Goal: Task Accomplishment & Management: Manage account settings

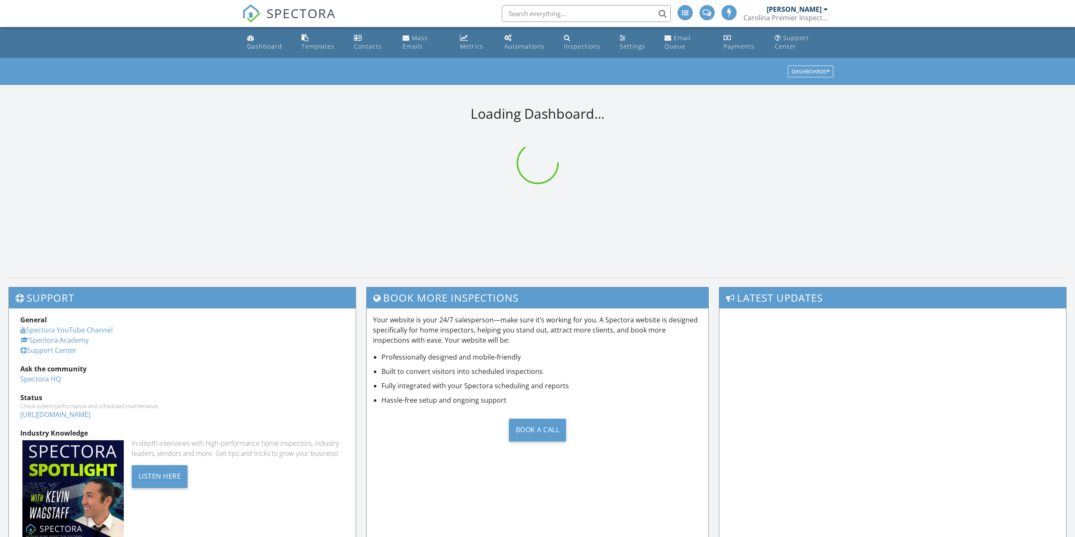
click at [593, 16] on input "text" at bounding box center [586, 13] width 169 height 17
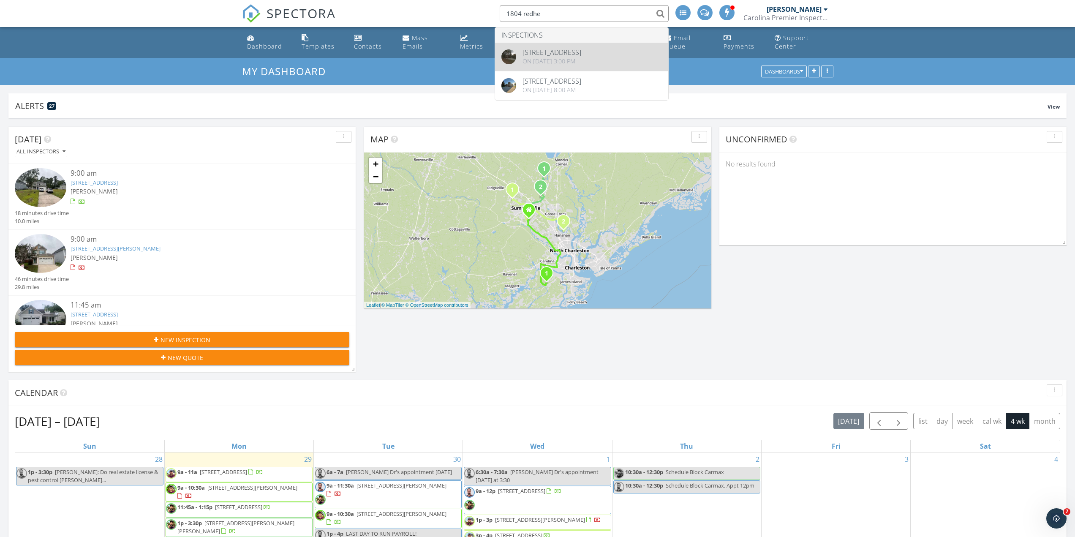
type input "1804 redhe"
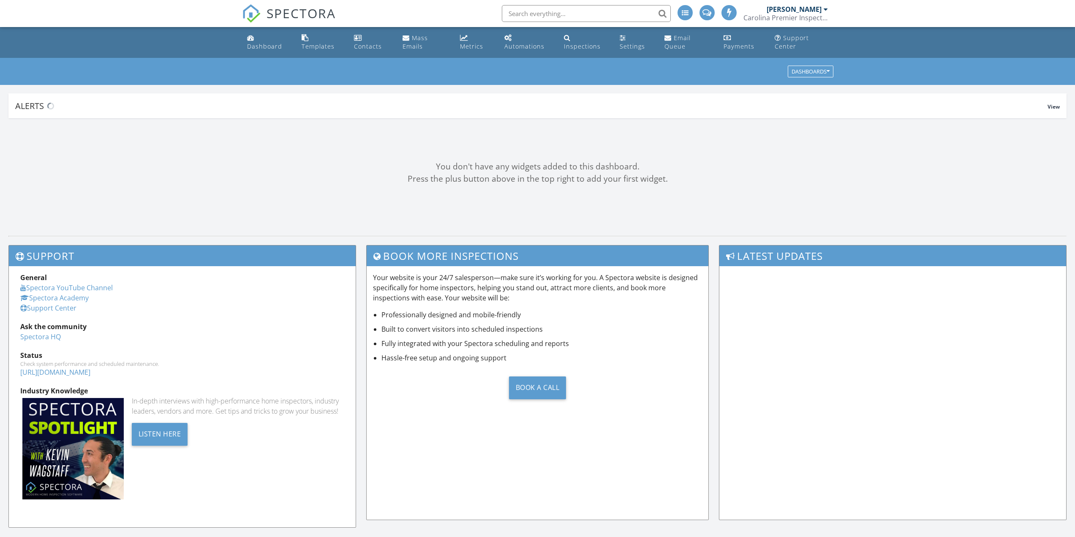
click at [533, 14] on input "text" at bounding box center [586, 13] width 169 height 17
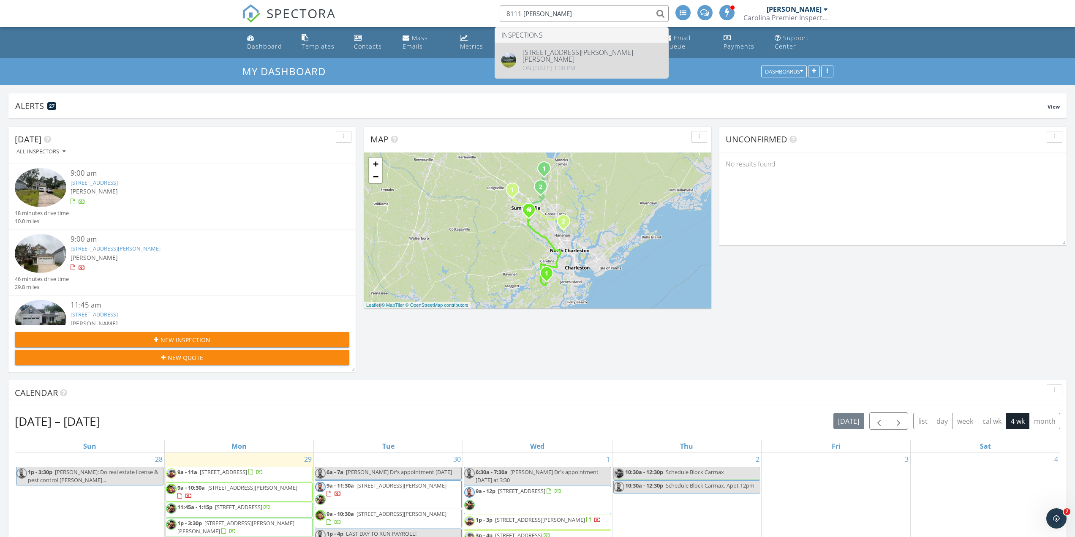
type input "8111 jared"
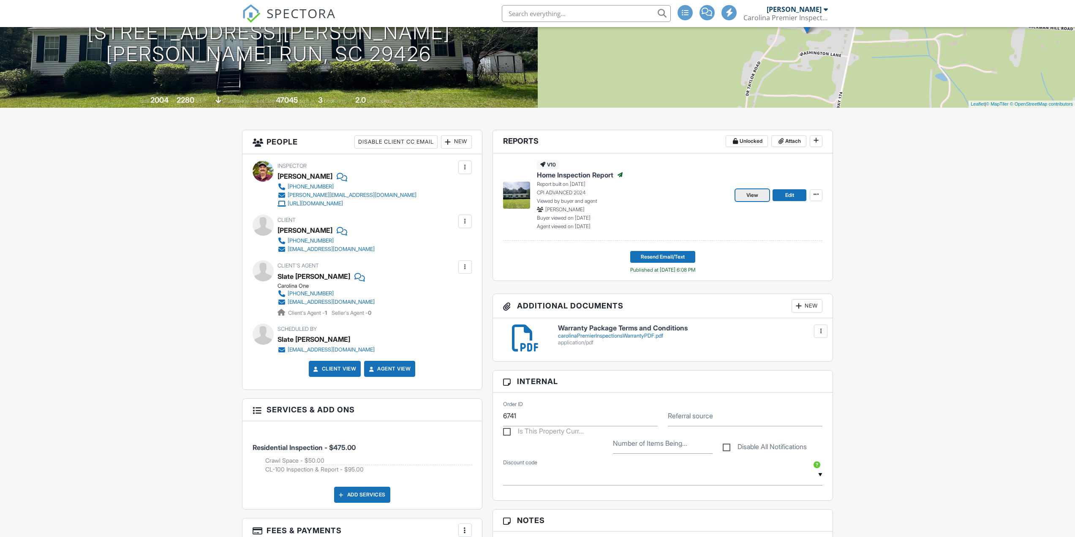
click at [748, 195] on span "View" at bounding box center [753, 195] width 12 height 8
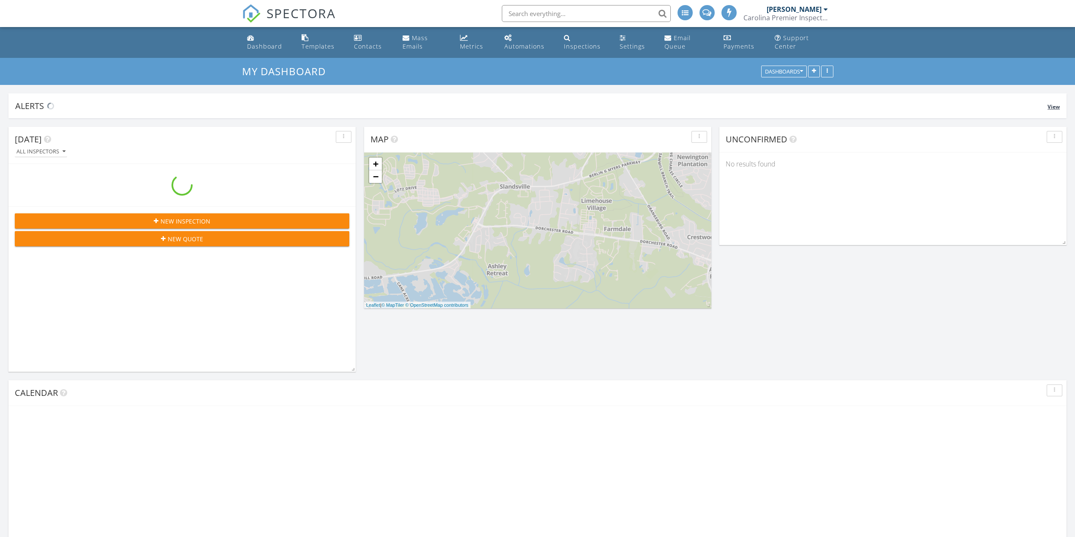
scroll to position [1204, 1088]
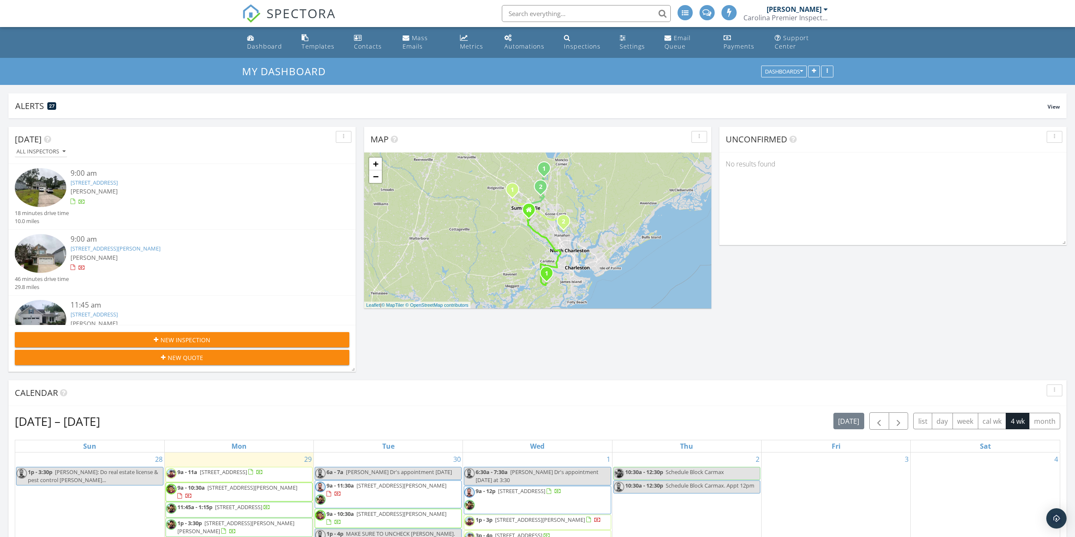
click at [229, 336] on div "New Inspection" at bounding box center [182, 339] width 321 height 9
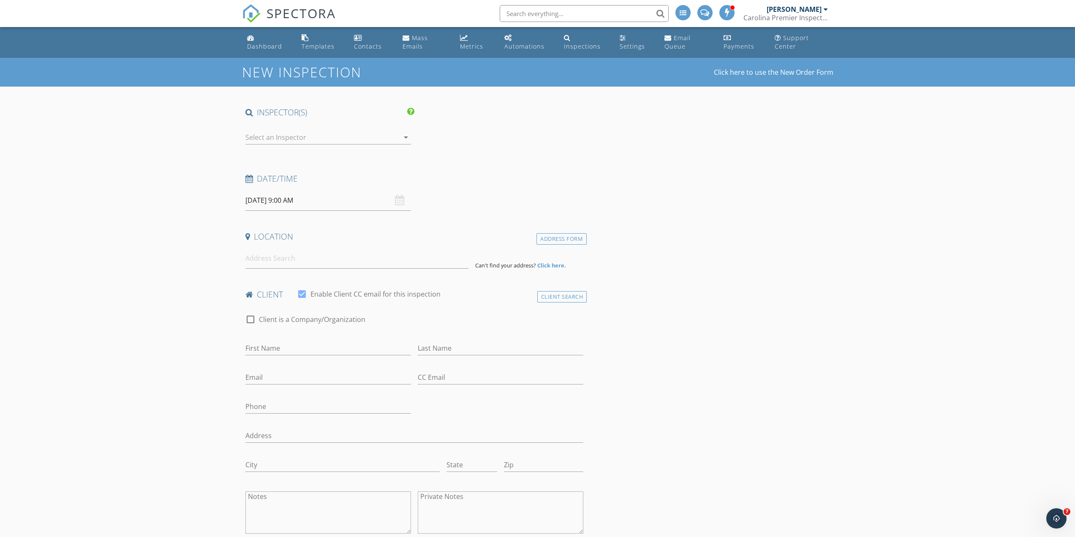
click at [314, 134] on div at bounding box center [322, 138] width 154 height 14
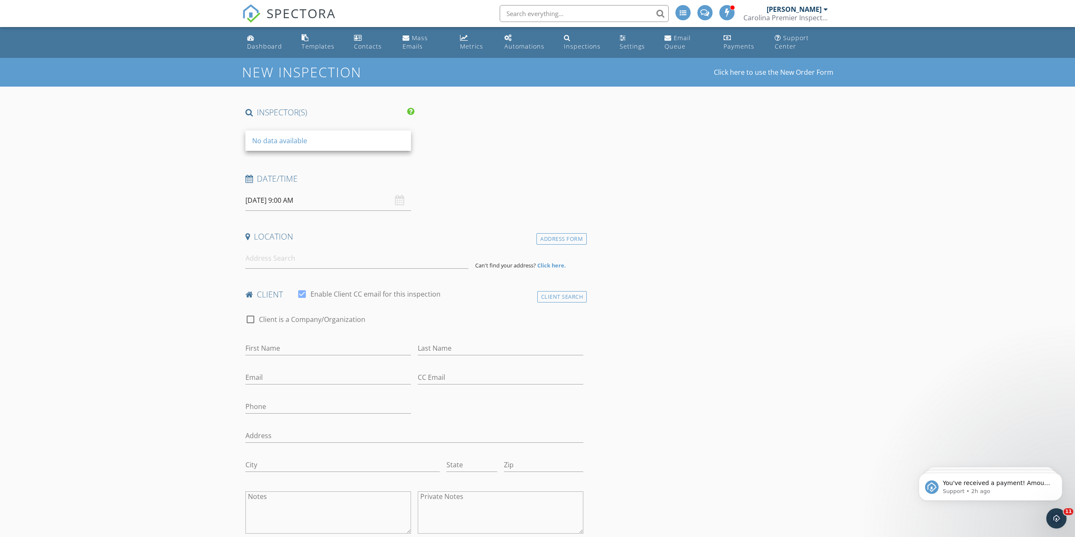
click at [292, 139] on div at bounding box center [322, 138] width 154 height 14
click at [316, 139] on div "No data available" at bounding box center [328, 141] width 152 height 10
click at [768, 74] on link "Click here to use the New Order Form" at bounding box center [774, 72] width 120 height 7
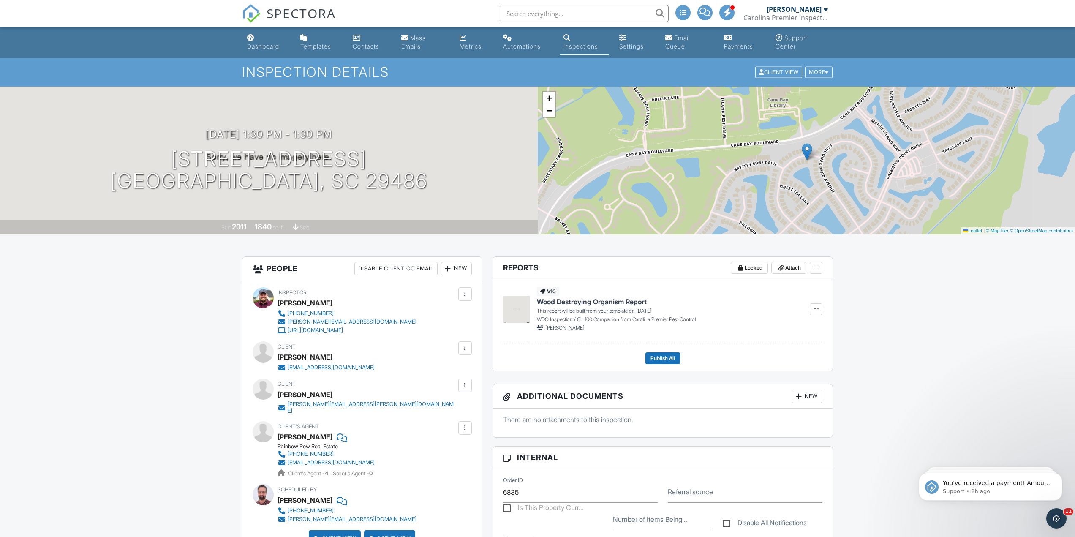
click at [304, 12] on span "SPECTORA" at bounding box center [301, 13] width 69 height 18
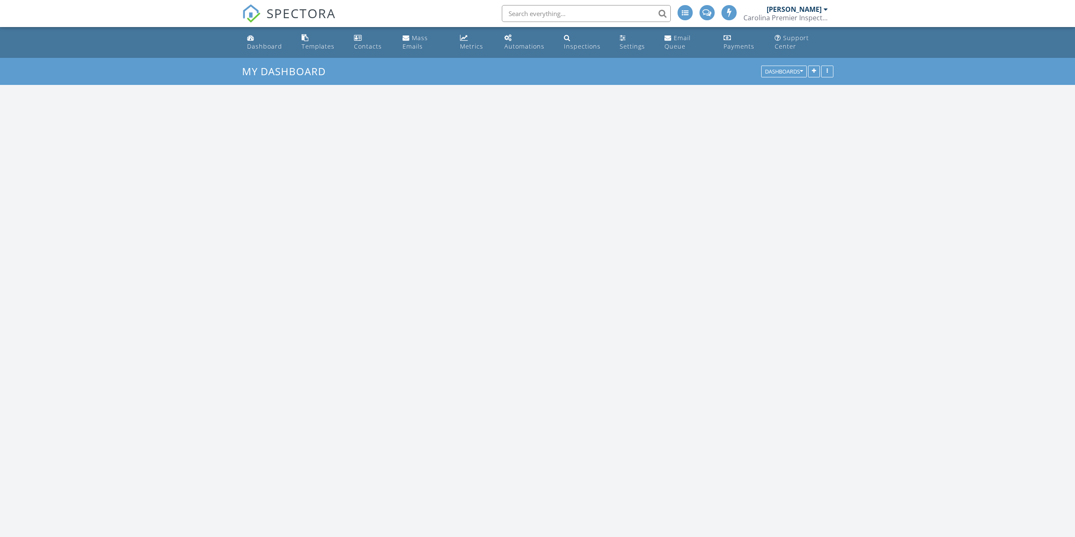
scroll to position [1204, 1088]
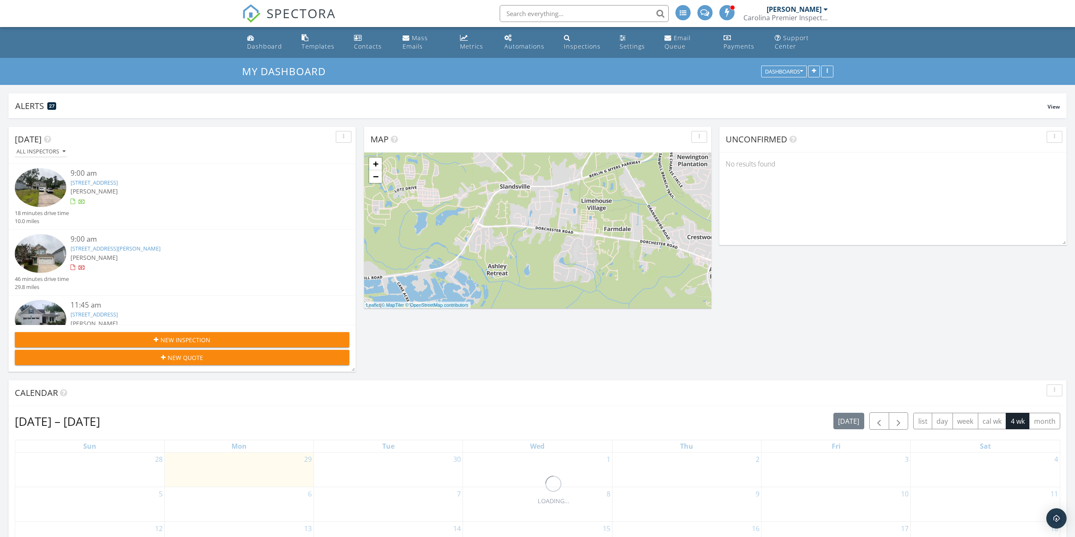
click at [176, 336] on span "New Inspection" at bounding box center [186, 339] width 50 height 9
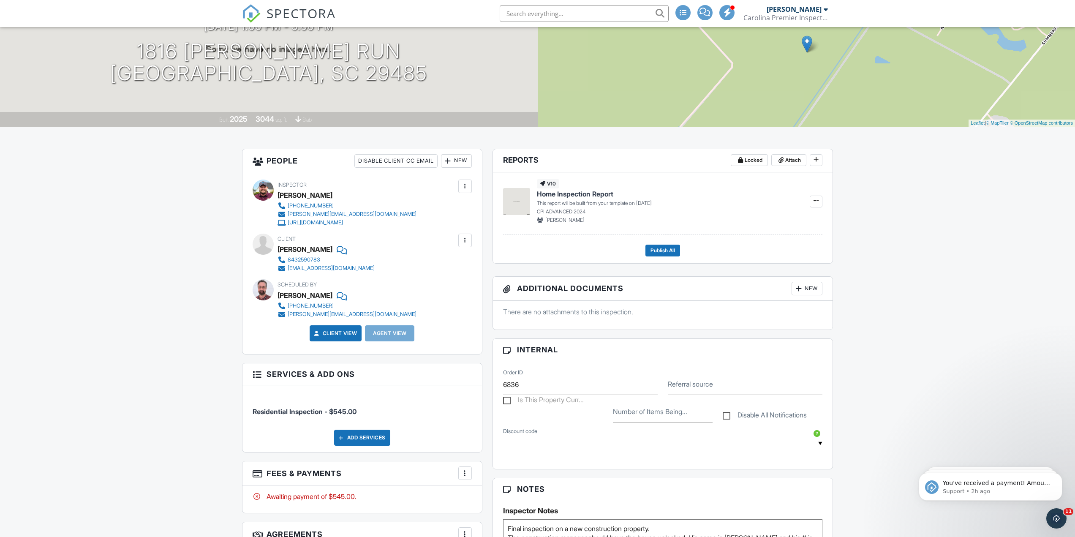
scroll to position [169, 0]
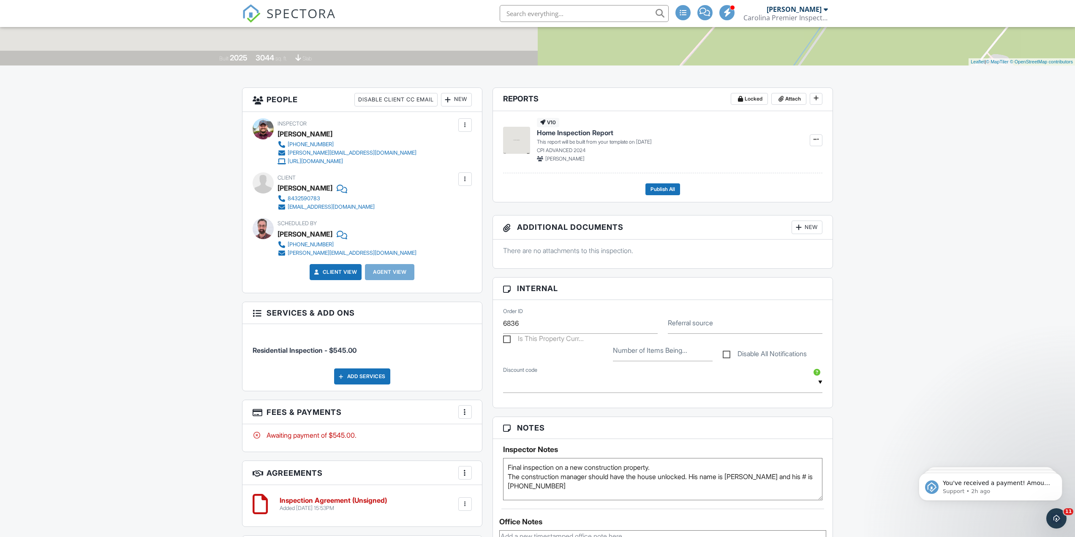
click at [545, 12] on input "text" at bounding box center [584, 13] width 169 height 17
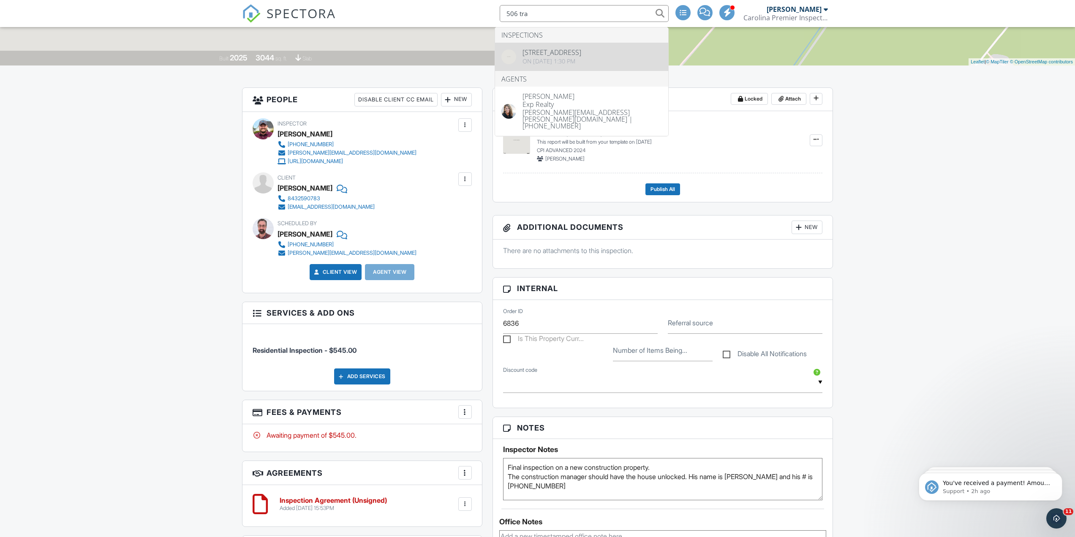
type input "506 tra"
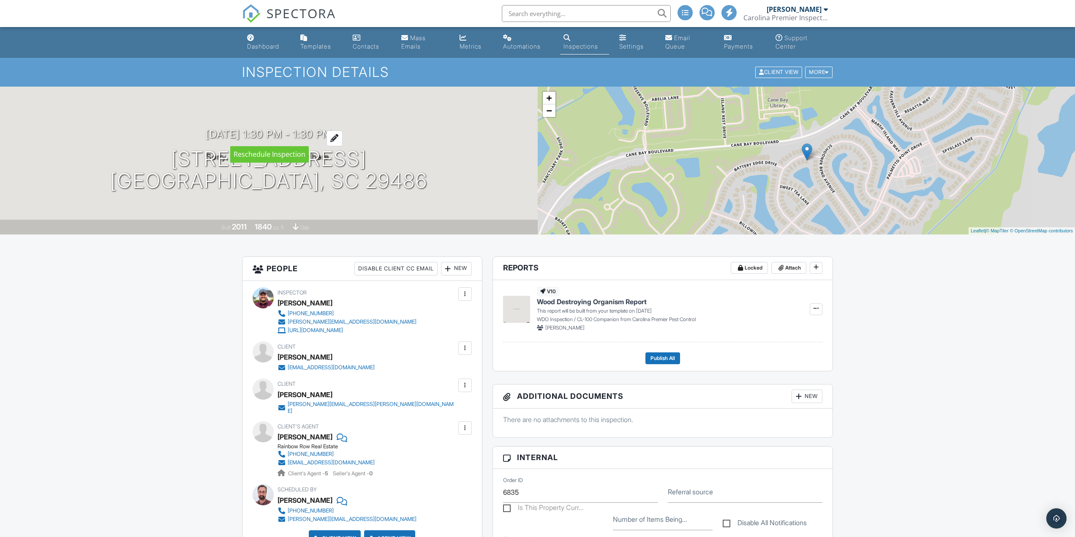
click at [273, 131] on h3 "10/03/2025 1:30 pm - 1:30 pm" at bounding box center [269, 133] width 126 height 11
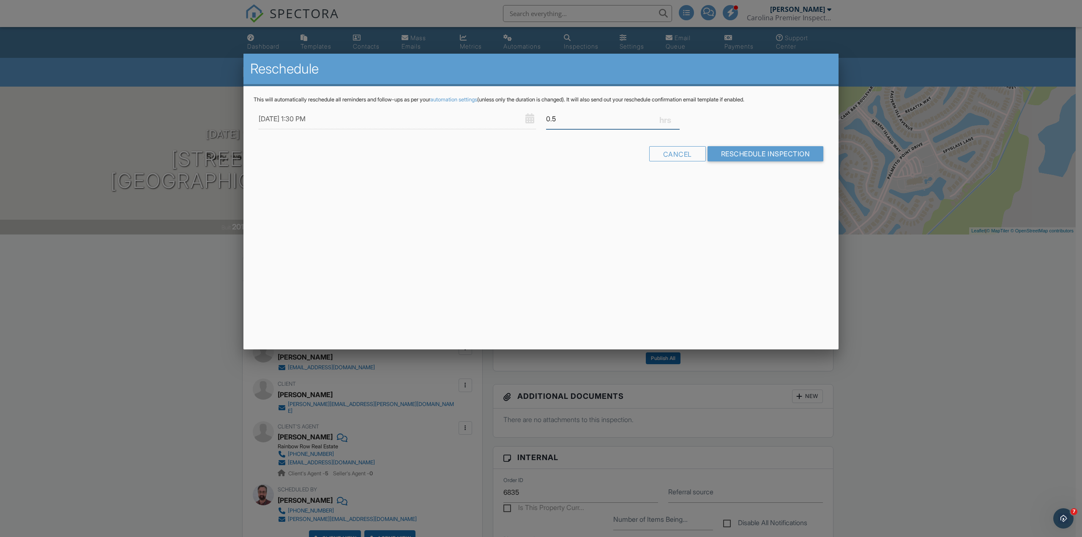
click at [676, 115] on input "0.5" at bounding box center [613, 119] width 134 height 21
click at [676, 115] on input "0.75" at bounding box center [613, 119] width 134 height 21
click at [676, 115] on input "1" at bounding box center [613, 119] width 134 height 21
click at [676, 115] on input "1.25" at bounding box center [613, 119] width 134 height 21
click at [676, 115] on input "1.5" at bounding box center [613, 119] width 134 height 21
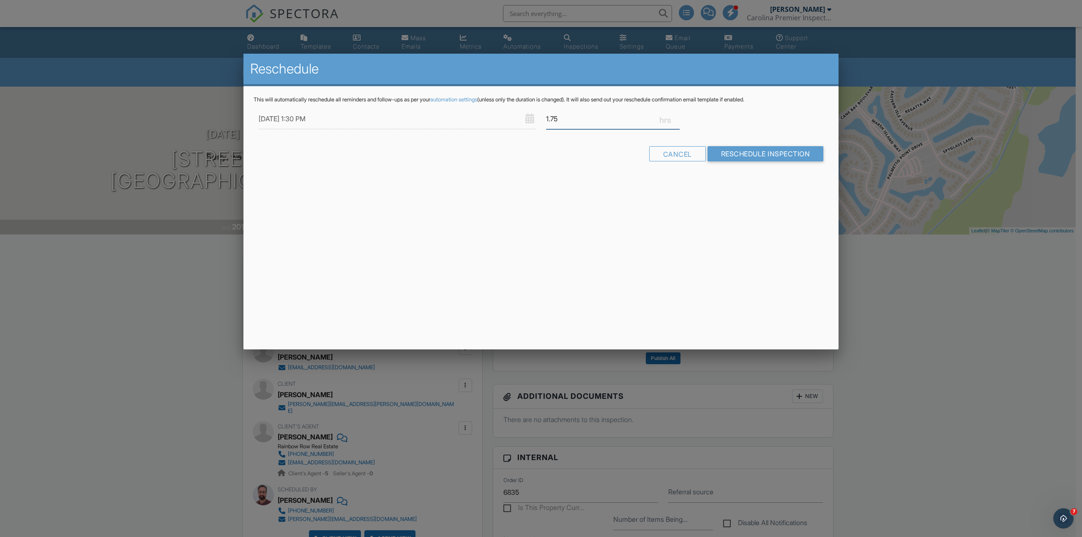
click at [676, 115] on input "1.75" at bounding box center [613, 119] width 134 height 21
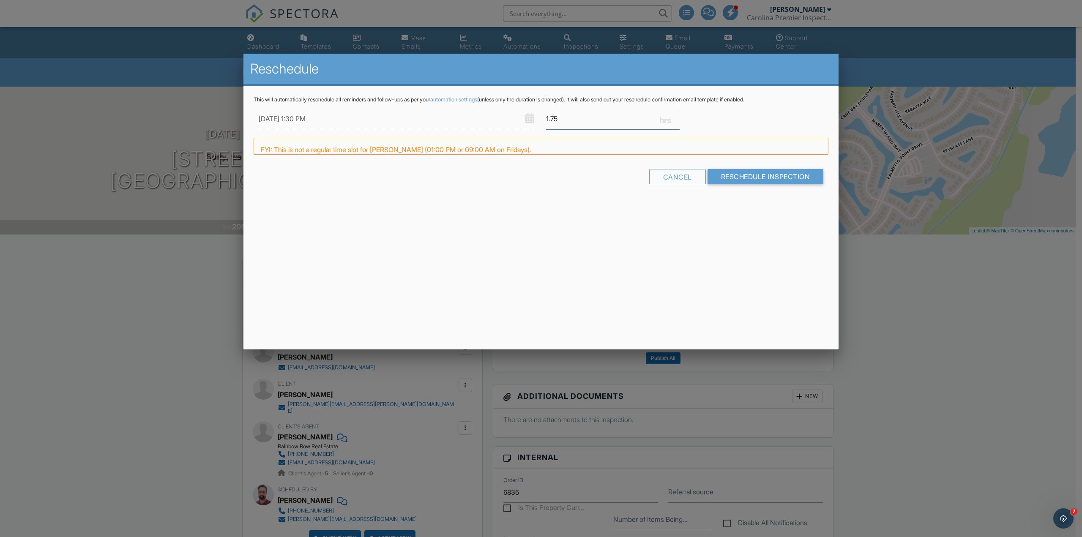
click at [674, 127] on input "1.75" at bounding box center [613, 119] width 134 height 21
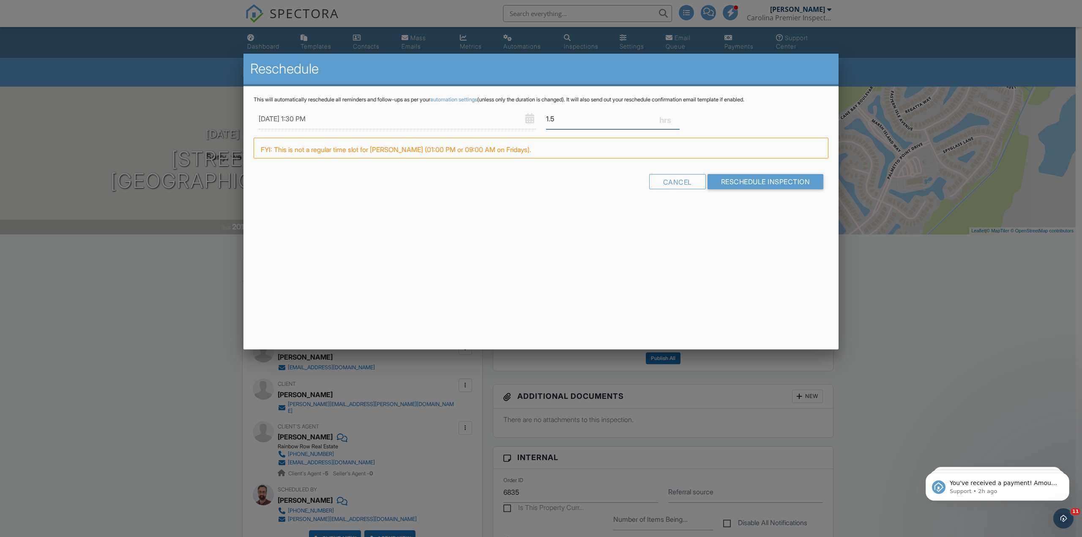
type input "1.5"
click at [676, 123] on input "1.5" at bounding box center [613, 119] width 134 height 21
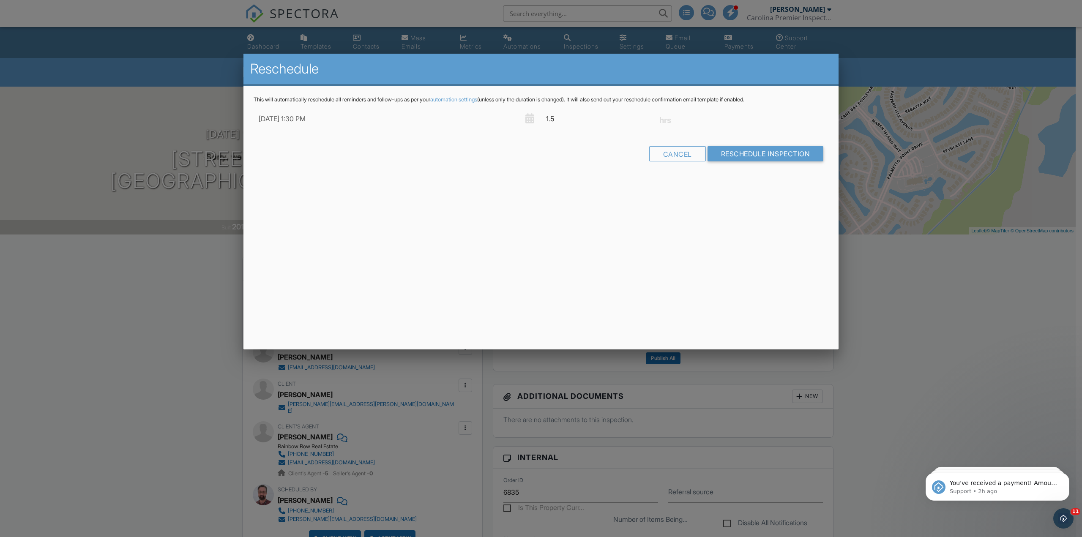
click at [782, 186] on div "This will automatically reschedule all reminders and follow-ups as per your aut…" at bounding box center [540, 136] width 595 height 100
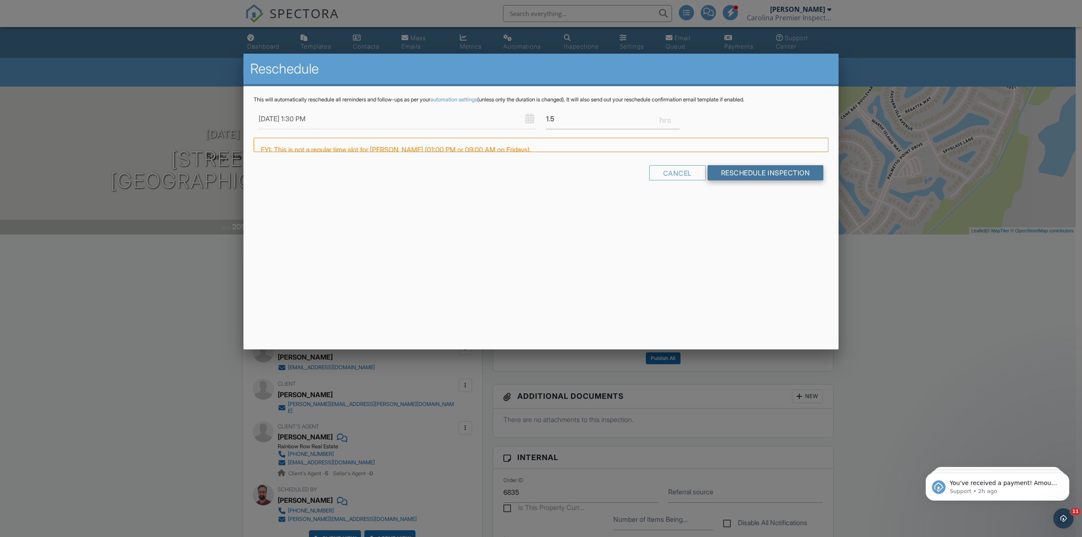
click at [775, 180] on input "Reschedule Inspection" at bounding box center [765, 172] width 116 height 15
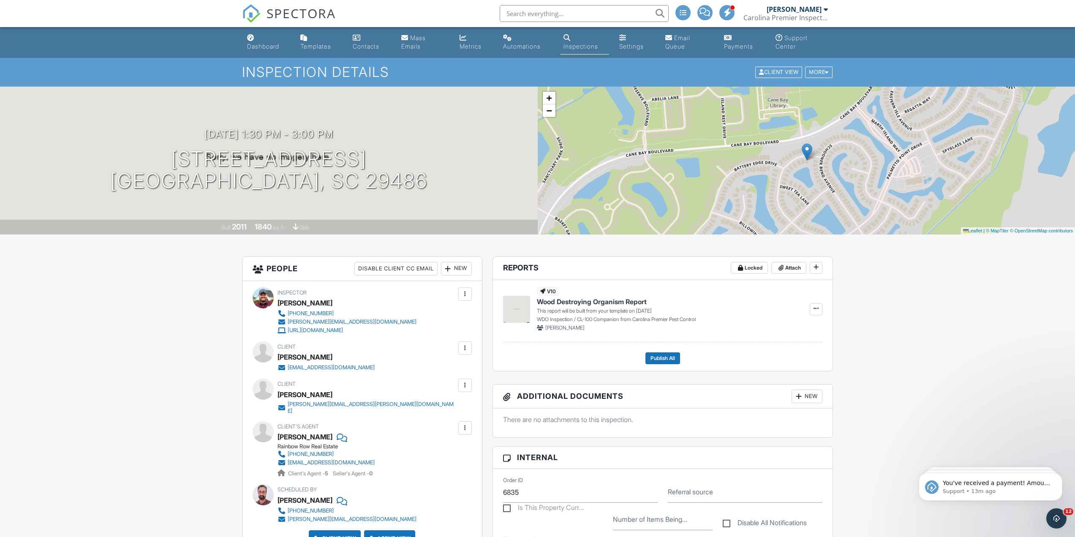
click at [509, 10] on input "text" at bounding box center [584, 13] width 169 height 17
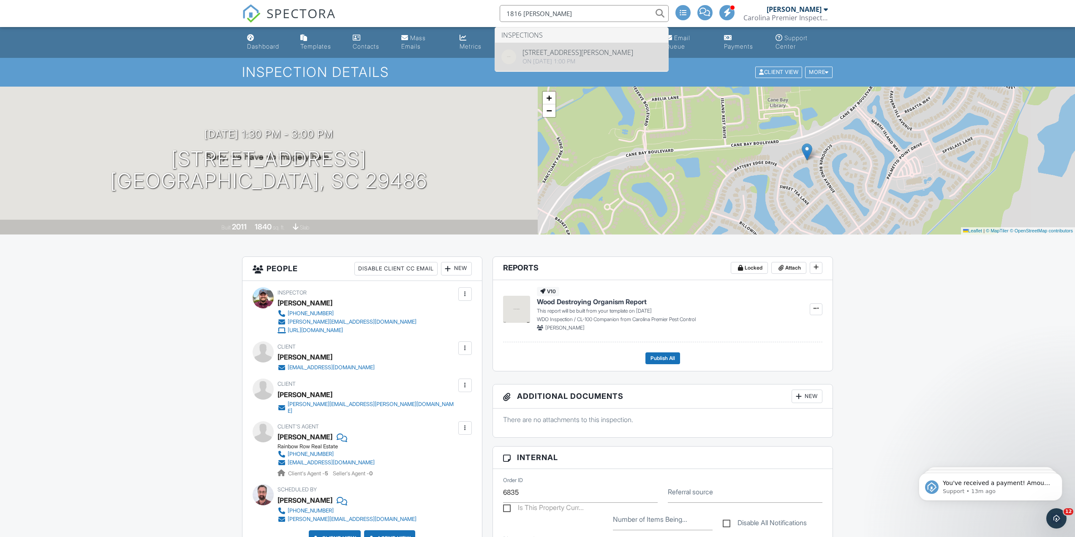
type input "1816 [PERSON_NAME]"
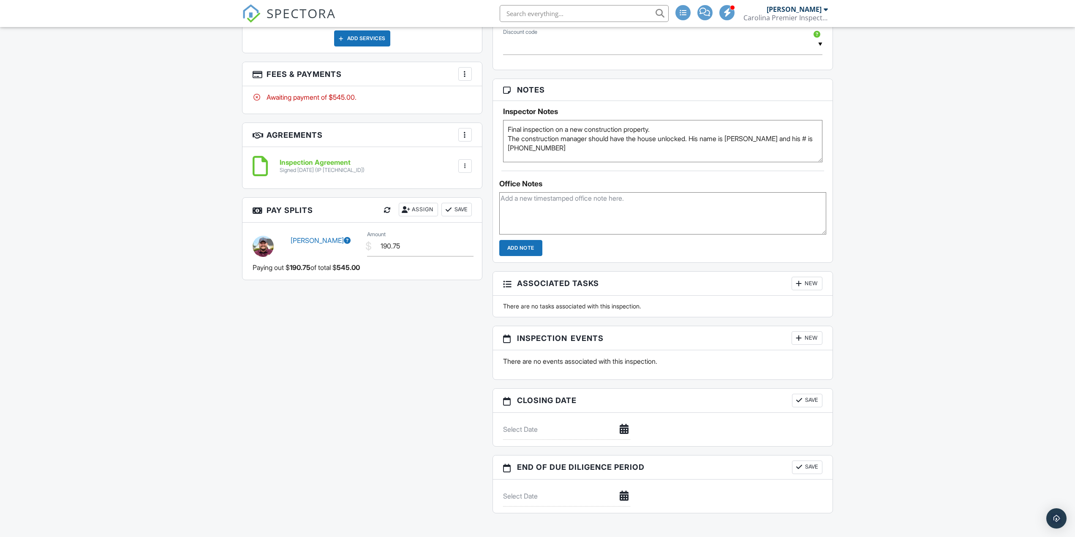
drag, startPoint x: 214, startPoint y: 221, endPoint x: 219, endPoint y: 311, distance: 89.7
